Goal: Download file/media

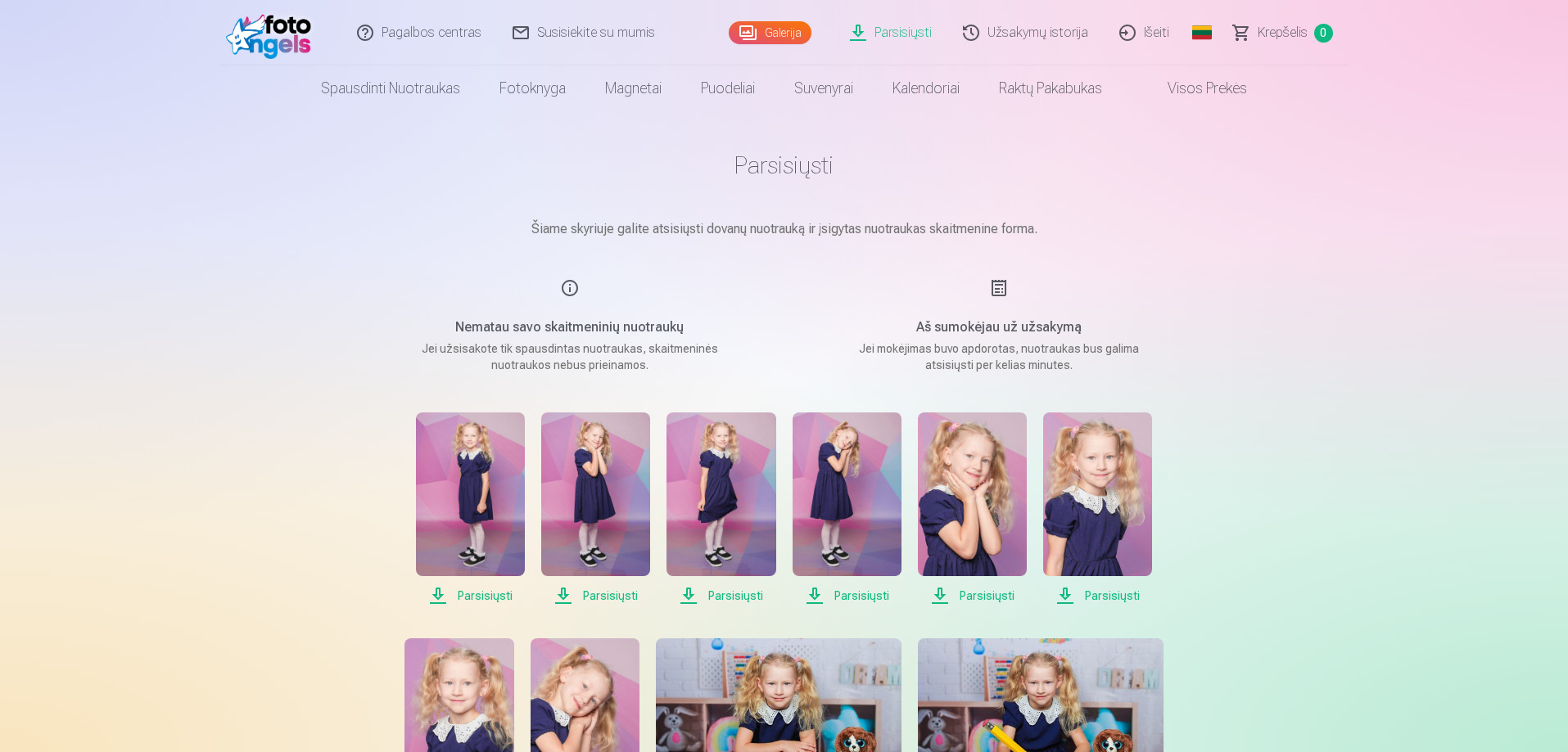
click at [902, 31] on link "Parsisiųsti" at bounding box center [891, 32] width 113 height 66
click at [759, 31] on link "Galerija" at bounding box center [770, 32] width 83 height 23
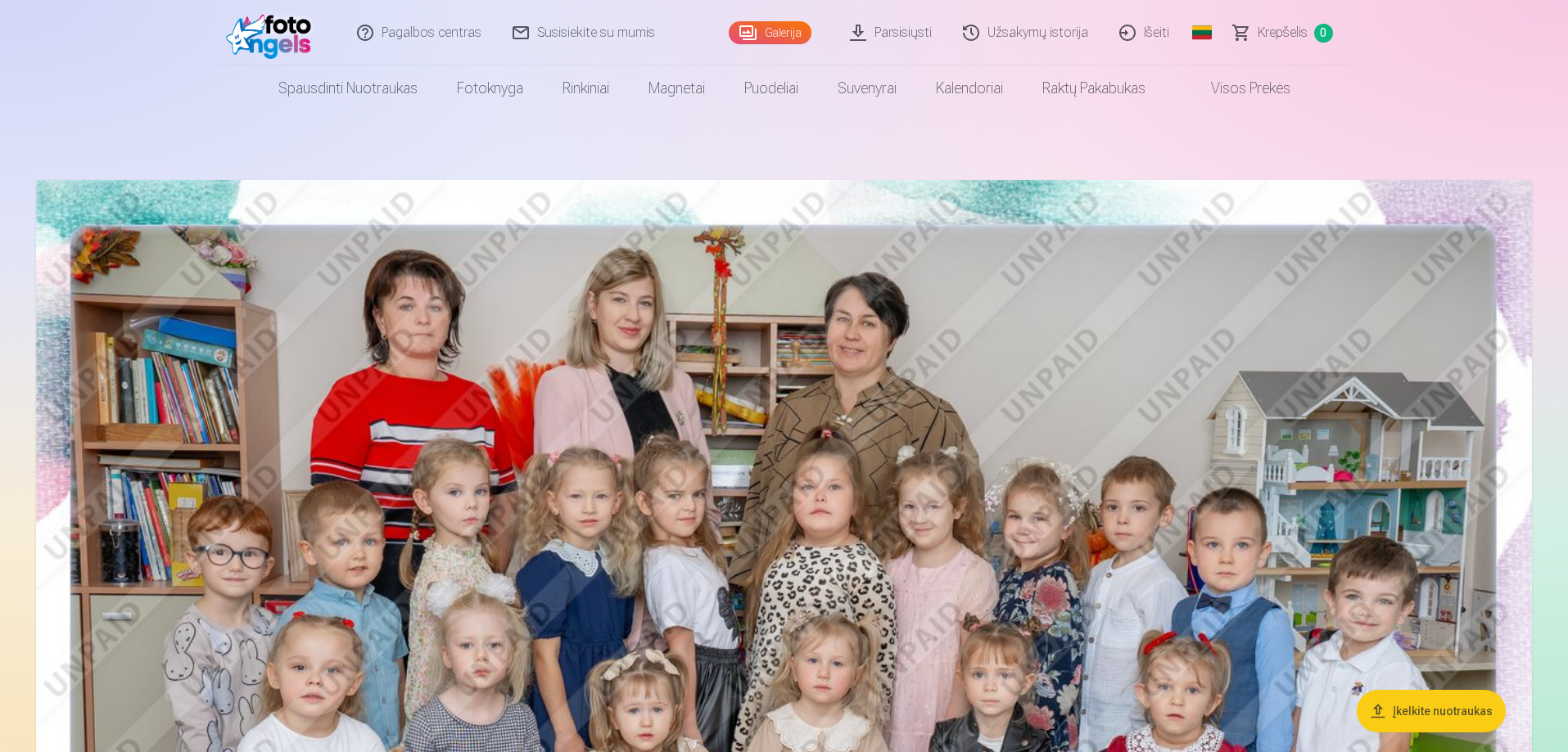
click at [893, 32] on link "Parsisiųsti" at bounding box center [891, 32] width 113 height 66
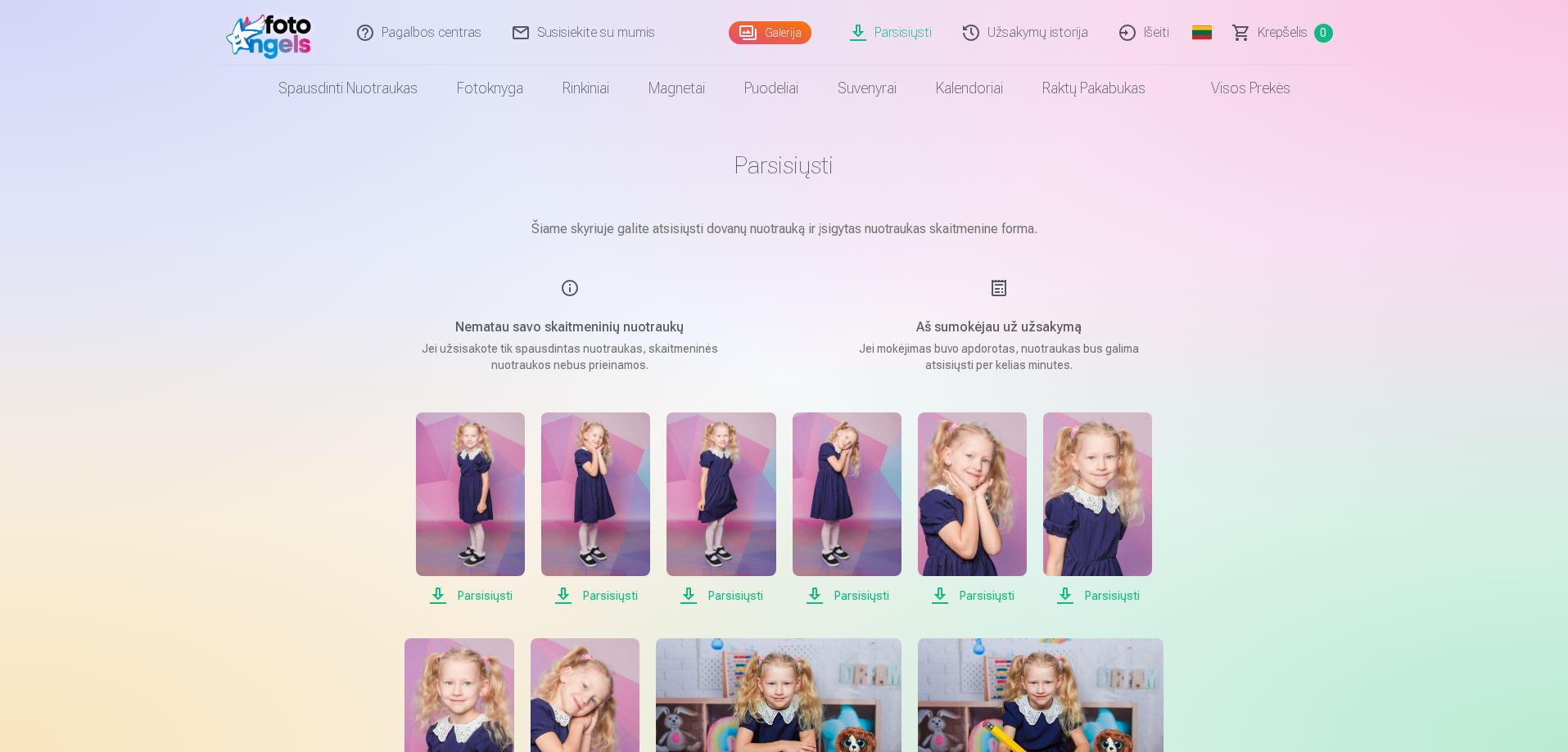
click at [1140, 29] on link "Išeiti" at bounding box center [1145, 32] width 81 height 66
